Goal: Ask a question

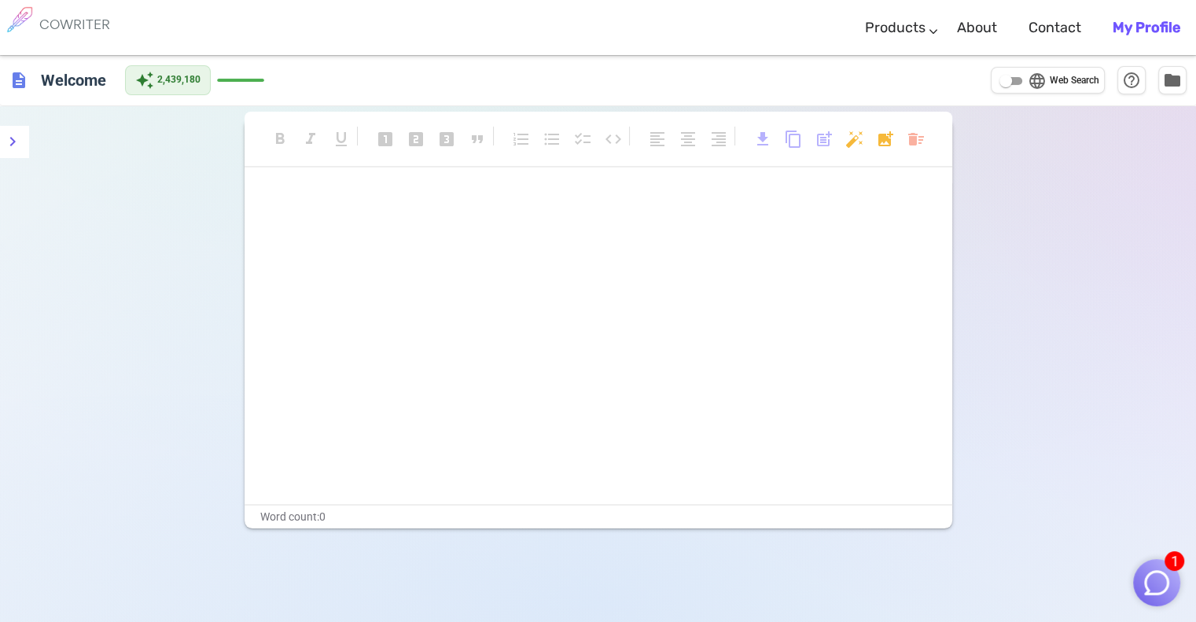
click at [611, 570] on img "button" at bounding box center [1156, 583] width 30 height 30
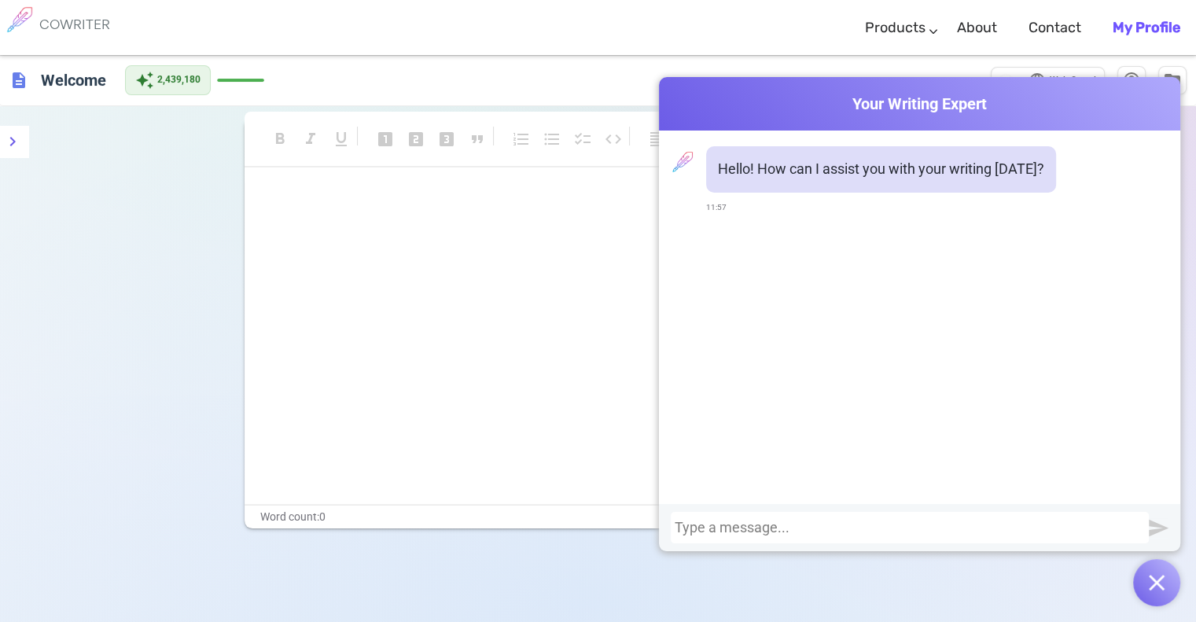
click at [611, 527] on div at bounding box center [909, 528] width 470 height 16
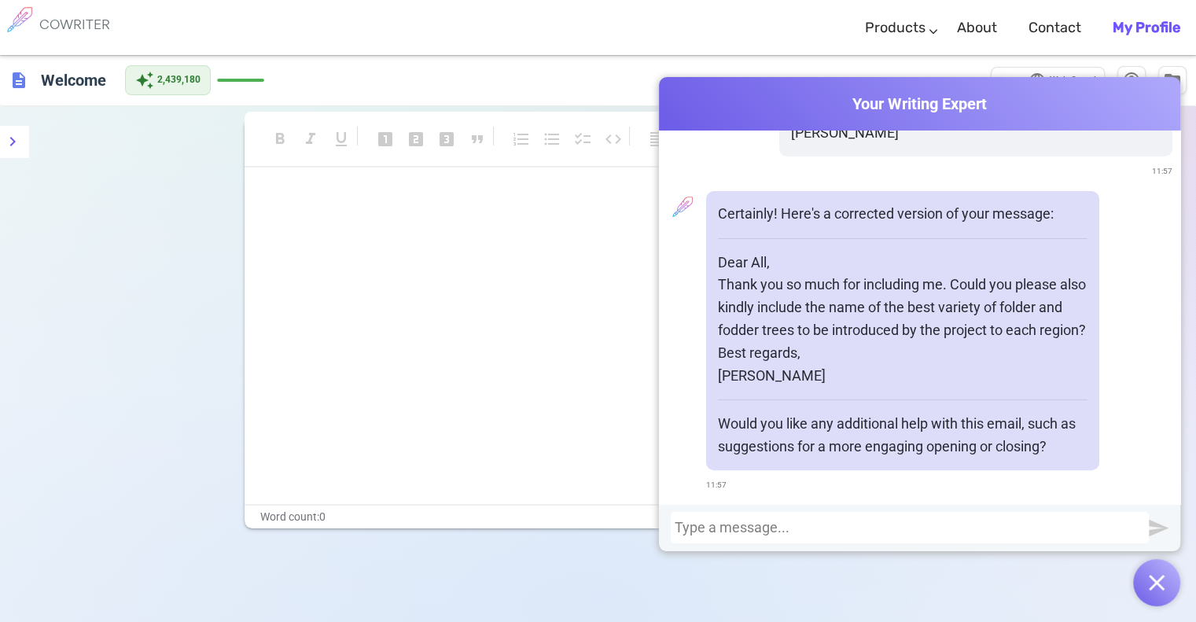
scroll to position [456, 0]
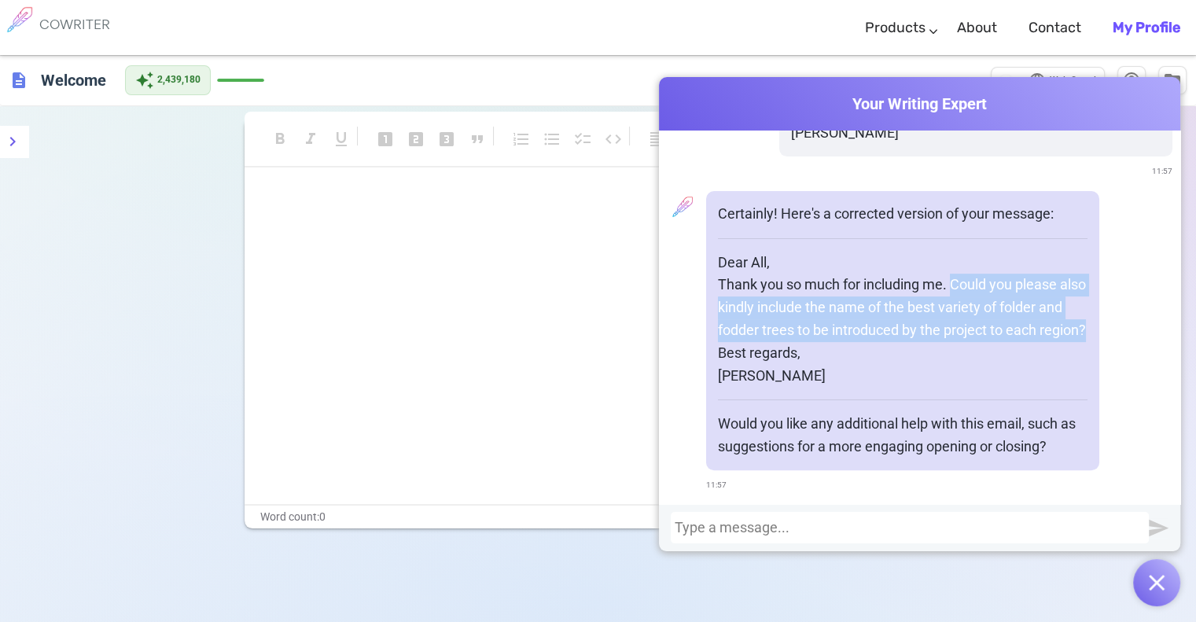
drag, startPoint x: 950, startPoint y: 255, endPoint x: 1015, endPoint y: 326, distance: 96.8
click at [611, 326] on p "Thank you so much for including me. Could you please also kindly include the na…" at bounding box center [902, 308] width 369 height 68
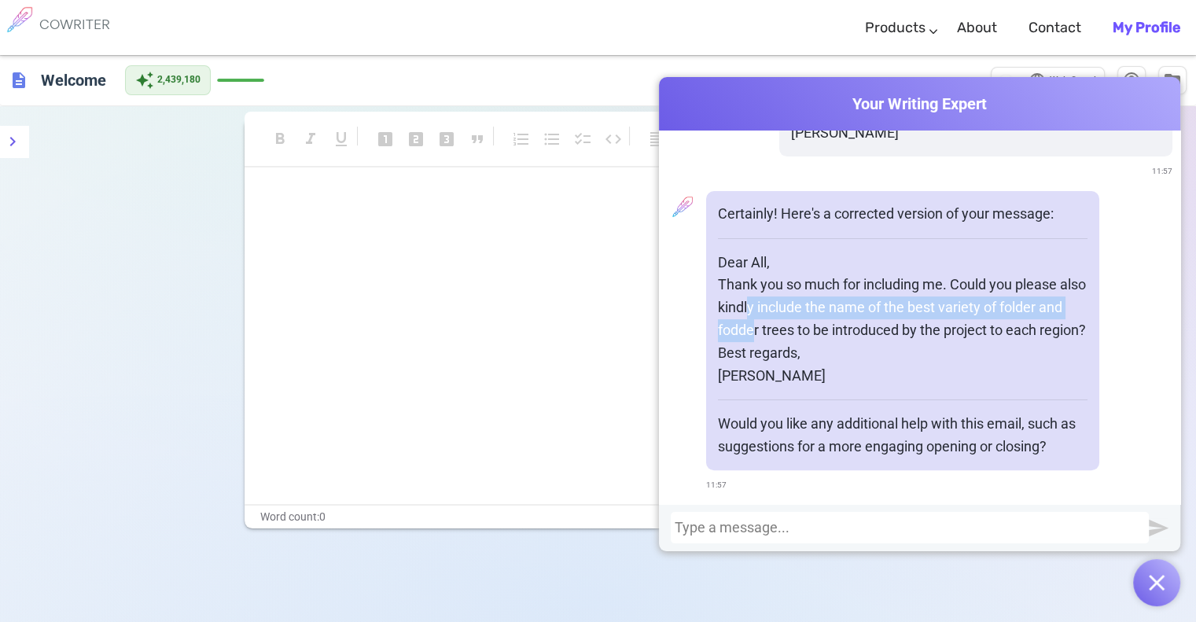
drag, startPoint x: 834, startPoint y: 274, endPoint x: 895, endPoint y: 277, distance: 61.4
click at [611, 297] on p "Thank you so much for including me. Could you please also kindly include the na…" at bounding box center [902, 308] width 369 height 68
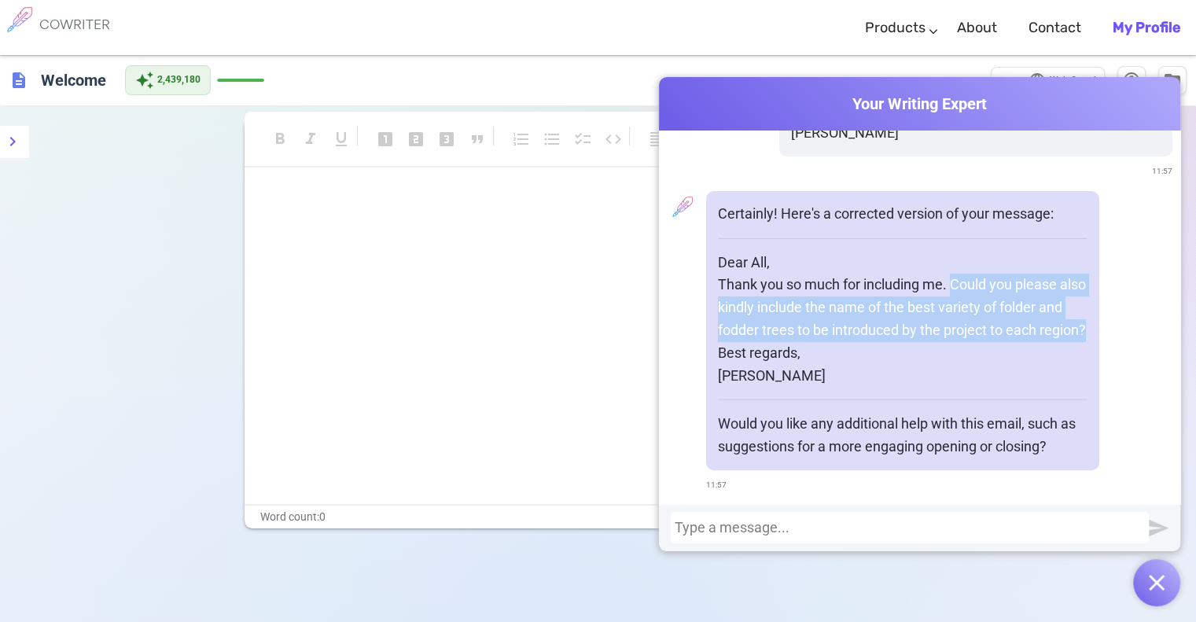
drag, startPoint x: 950, startPoint y: 260, endPoint x: 981, endPoint y: 328, distance: 74.2
click at [611, 328] on p "Thank you so much for including me. Could you please also kindly include the na…" at bounding box center [902, 308] width 369 height 68
drag, startPoint x: 791, startPoint y: 292, endPoint x: 861, endPoint y: 301, distance: 70.5
click at [611, 301] on p "Thank you so much for including me. Could you please also kindly include the na…" at bounding box center [902, 308] width 369 height 68
copy p "Could you please also kindly include the name of the best variety of folder and…"
